Goal: Task Accomplishment & Management: Use online tool/utility

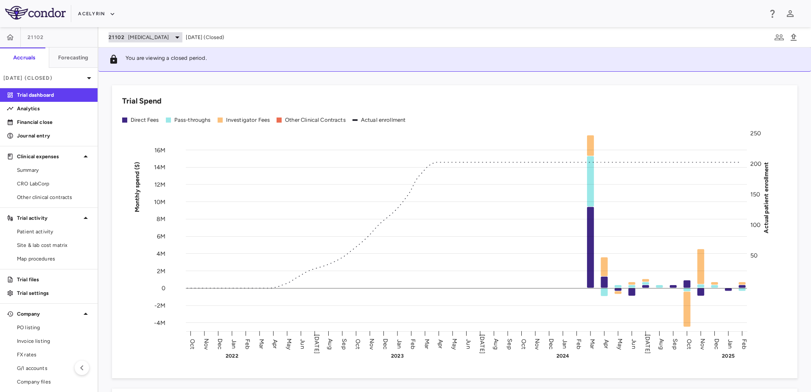
click at [182, 38] on icon at bounding box center [177, 37] width 10 height 10
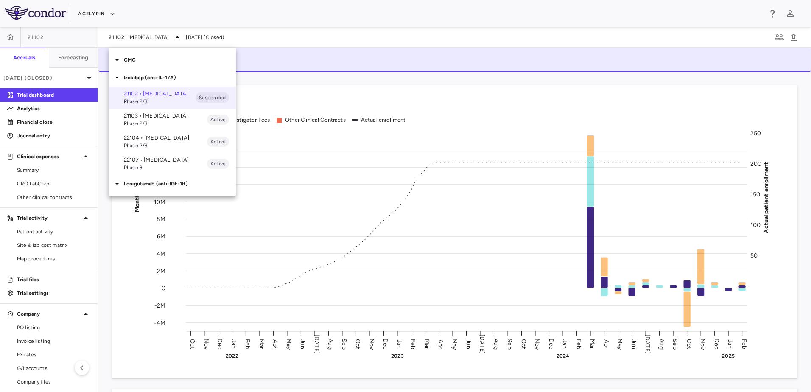
click at [128, 59] on p "CMC" at bounding box center [180, 60] width 112 height 8
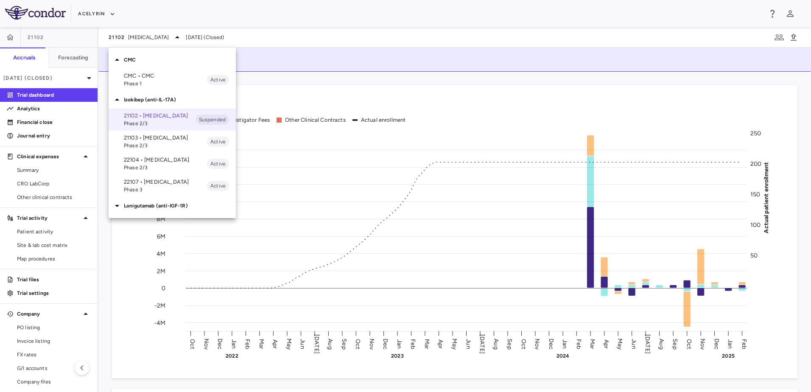
click at [132, 75] on p "CMC • CMC" at bounding box center [165, 76] width 83 height 8
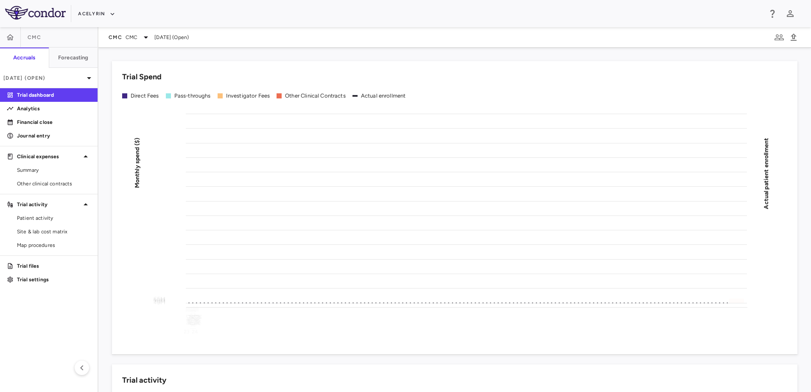
click at [172, 39] on span "[DATE] (Open)" at bounding box center [171, 37] width 34 height 8
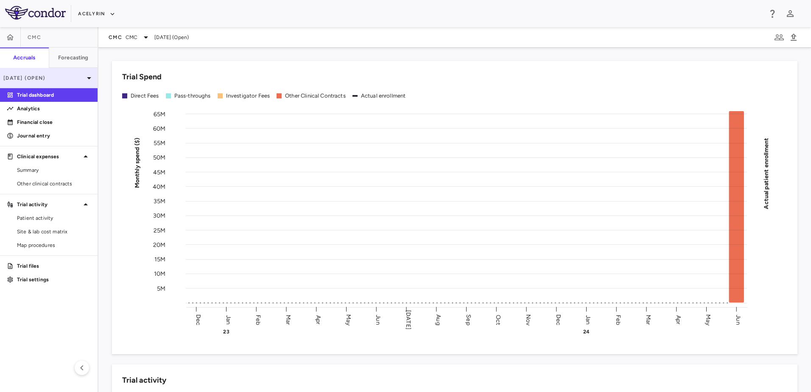
click at [87, 78] on icon at bounding box center [89, 78] width 10 height 10
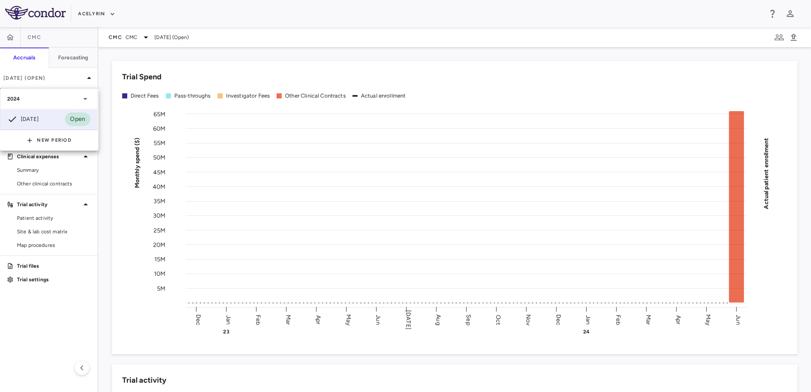
click at [85, 98] on icon at bounding box center [85, 99] width 10 height 10
click at [86, 97] on icon at bounding box center [85, 99] width 2 height 4
click at [87, 80] on div at bounding box center [405, 196] width 811 height 392
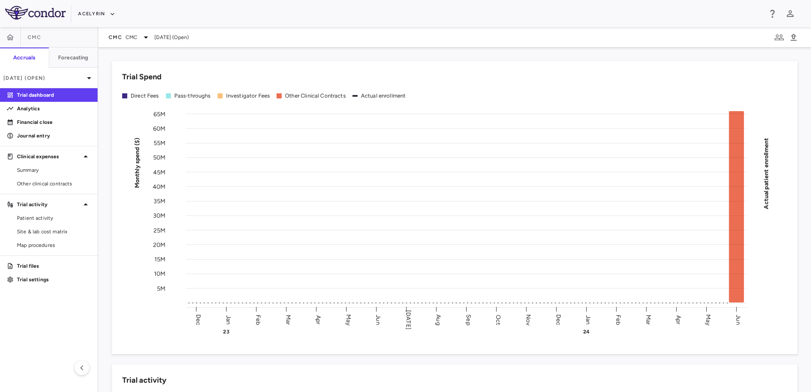
click at [87, 80] on icon at bounding box center [89, 78] width 10 height 10
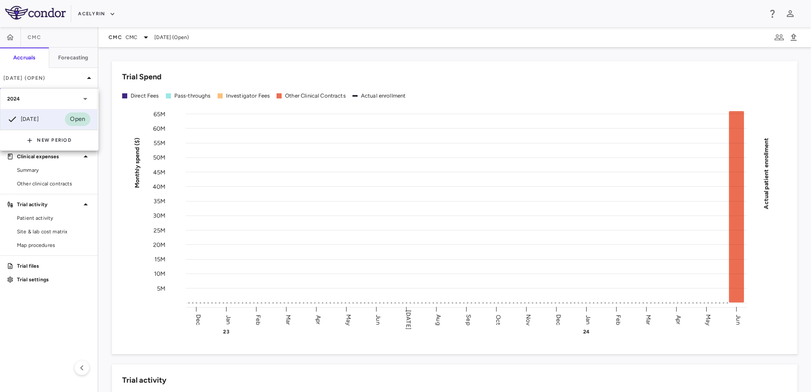
click at [85, 98] on icon at bounding box center [85, 99] width 4 height 2
click at [85, 98] on icon at bounding box center [85, 99] width 2 height 4
click at [85, 98] on icon at bounding box center [85, 99] width 4 height 2
click at [110, 16] on div at bounding box center [405, 196] width 811 height 392
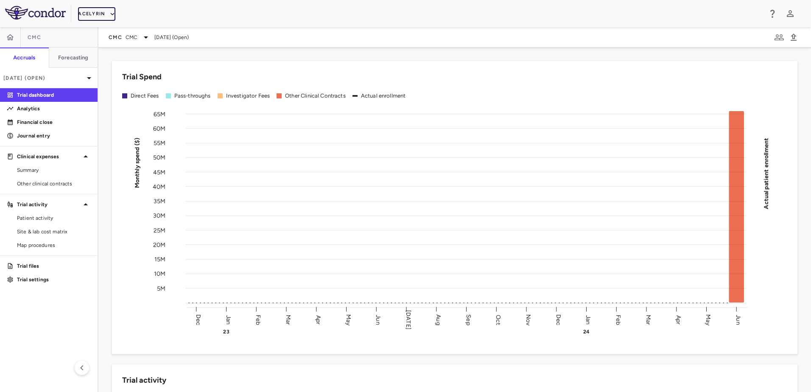
click at [111, 13] on icon "button" at bounding box center [113, 14] width 8 height 8
click at [115, 41] on li "Acelyrin - CMC" at bounding box center [113, 43] width 71 height 13
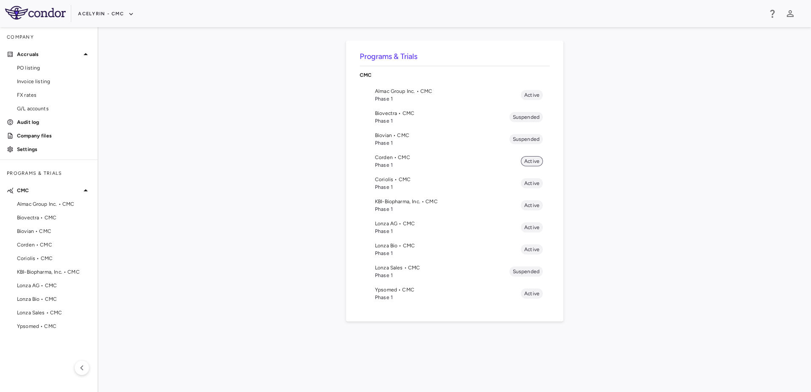
click at [530, 162] on span "Active" at bounding box center [532, 161] width 22 height 8
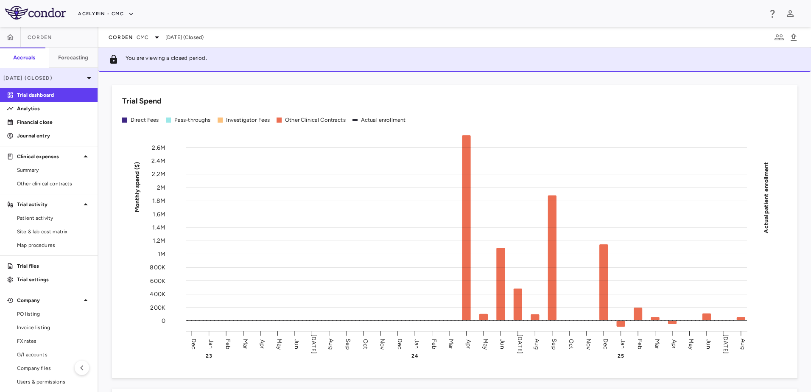
click at [84, 76] on icon at bounding box center [89, 78] width 10 height 10
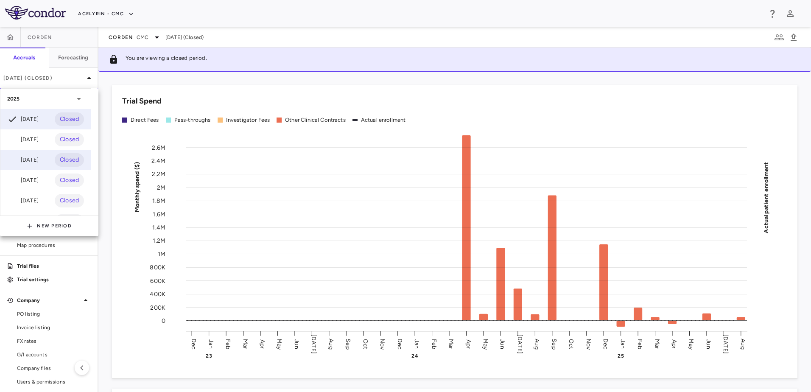
click at [39, 157] on div "[DATE]" at bounding box center [22, 160] width 31 height 10
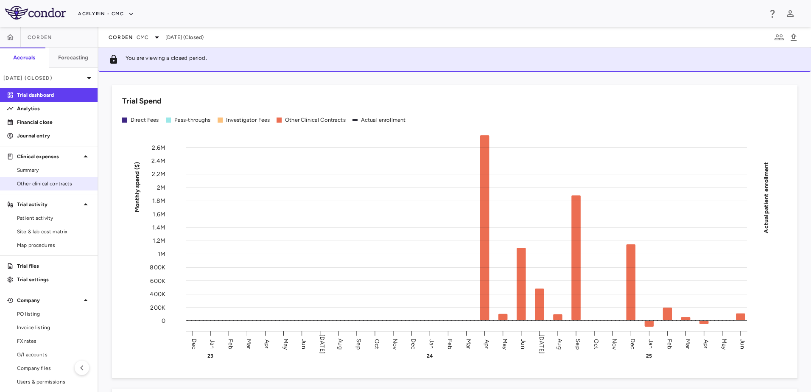
click at [38, 181] on span "Other clinical contracts" at bounding box center [54, 184] width 74 height 8
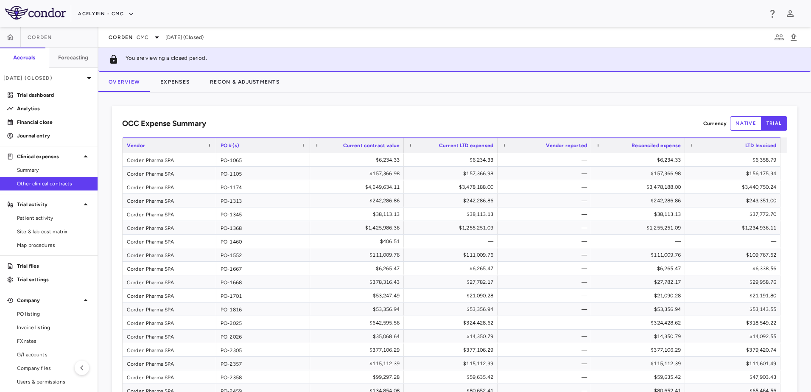
click at [734, 124] on button "native" at bounding box center [745, 123] width 31 height 14
click at [180, 84] on button "Expenses" at bounding box center [175, 82] width 50 height 20
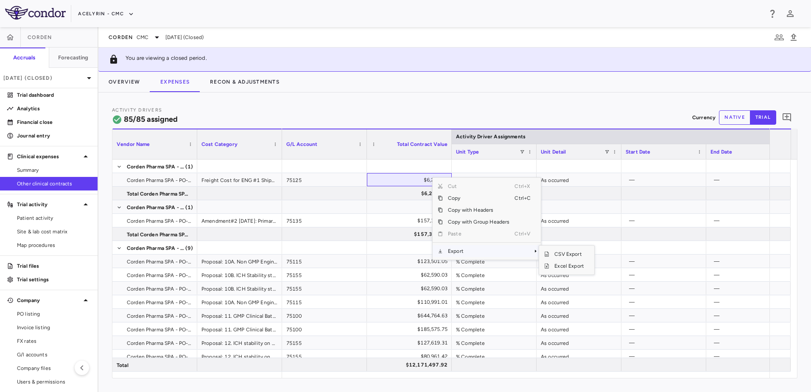
click at [451, 250] on span "Export" at bounding box center [479, 251] width 72 height 12
click at [579, 265] on span "Excel Export" at bounding box center [569, 266] width 40 height 12
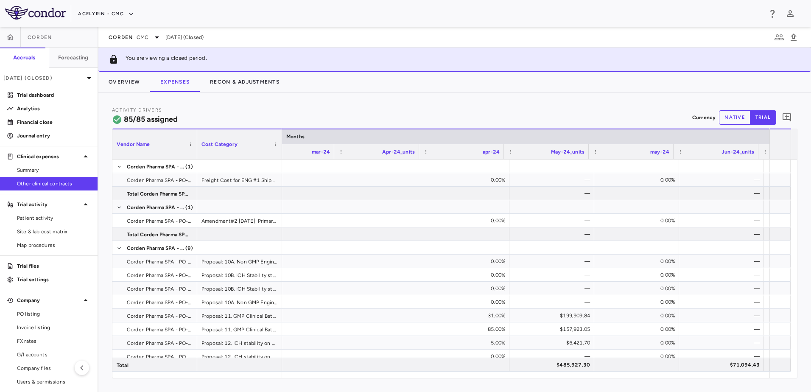
scroll to position [0, 3509]
